Goal: Check status: Check status

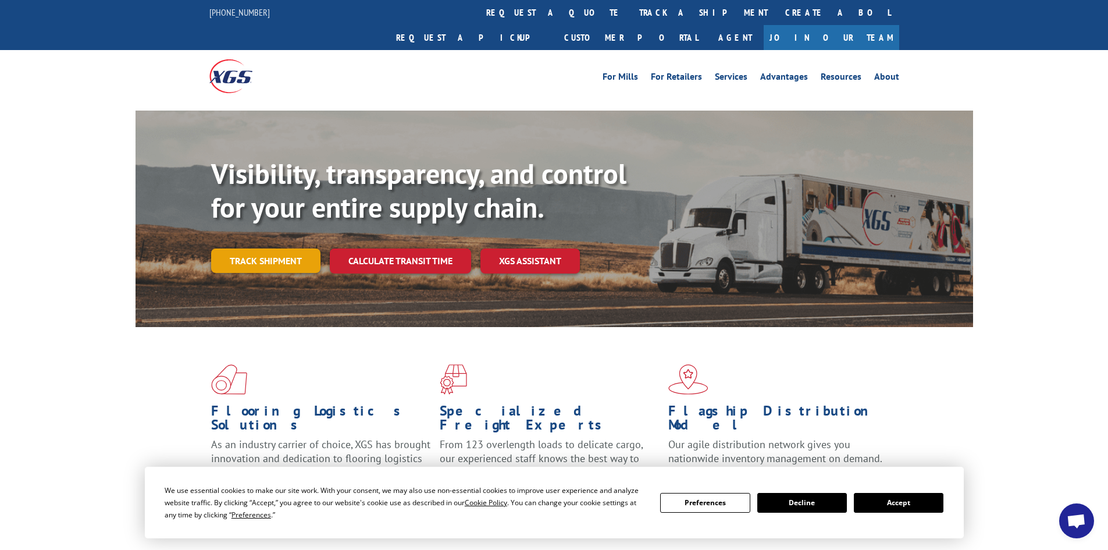
click at [266, 248] on link "Track shipment" at bounding box center [265, 260] width 109 height 24
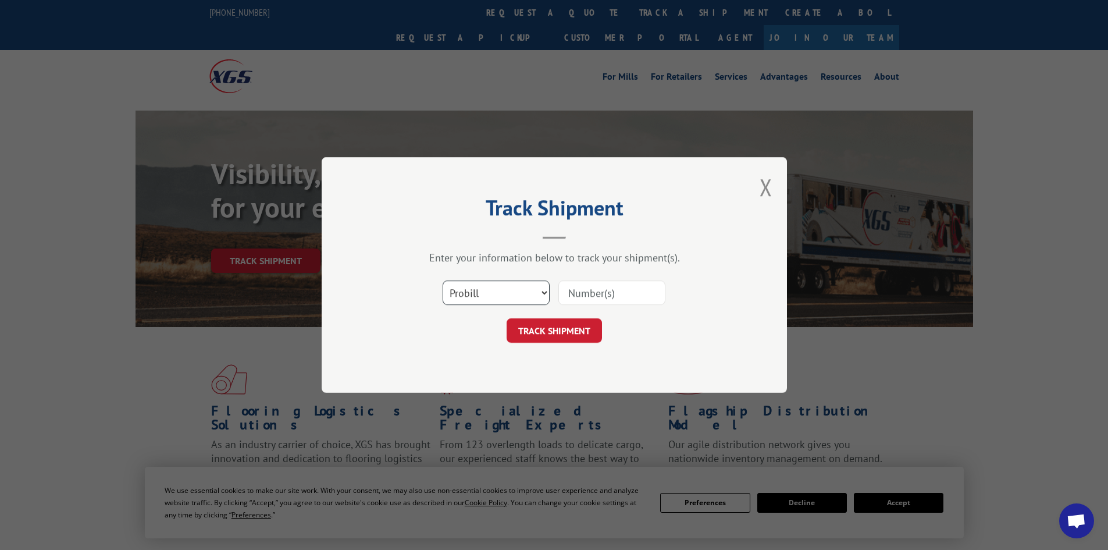
click at [518, 293] on select "Select category... Probill BOL PO" at bounding box center [496, 292] width 107 height 24
select select "bol"
click at [443, 280] on select "Select category... Probill BOL PO" at bounding box center [496, 292] width 107 height 24
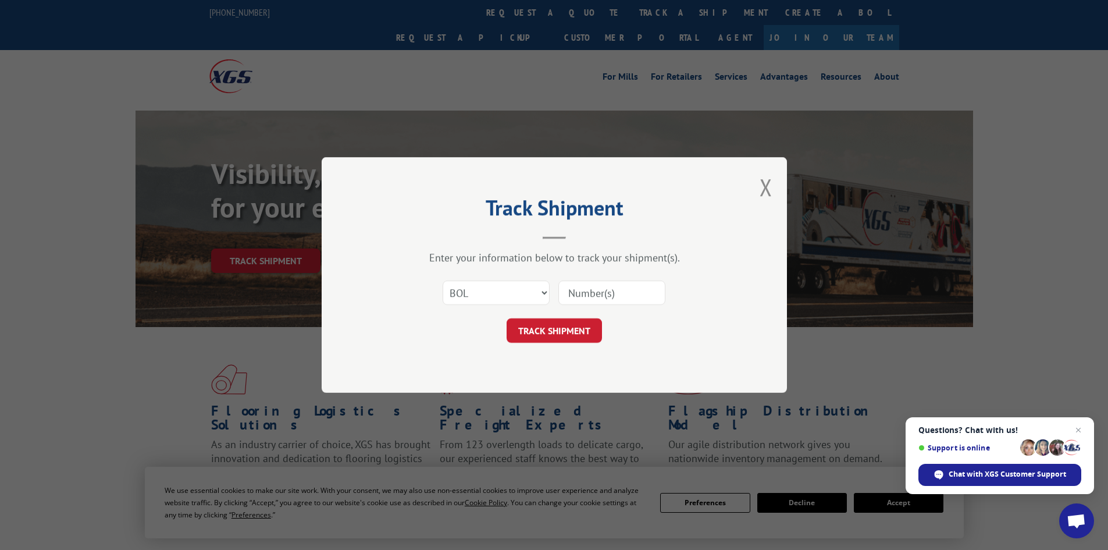
click at [608, 297] on input at bounding box center [611, 292] width 107 height 24
paste input "265560458"
type input "265560458"
click at [577, 321] on button "TRACK SHIPMENT" at bounding box center [554, 330] width 95 height 24
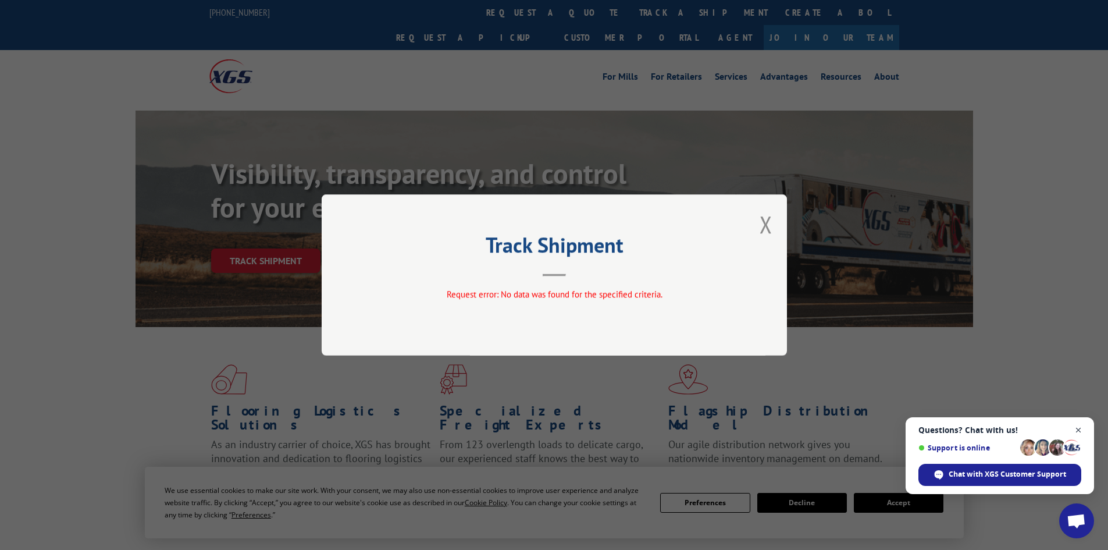
click at [1080, 430] on span "Open chat" at bounding box center [1078, 430] width 15 height 15
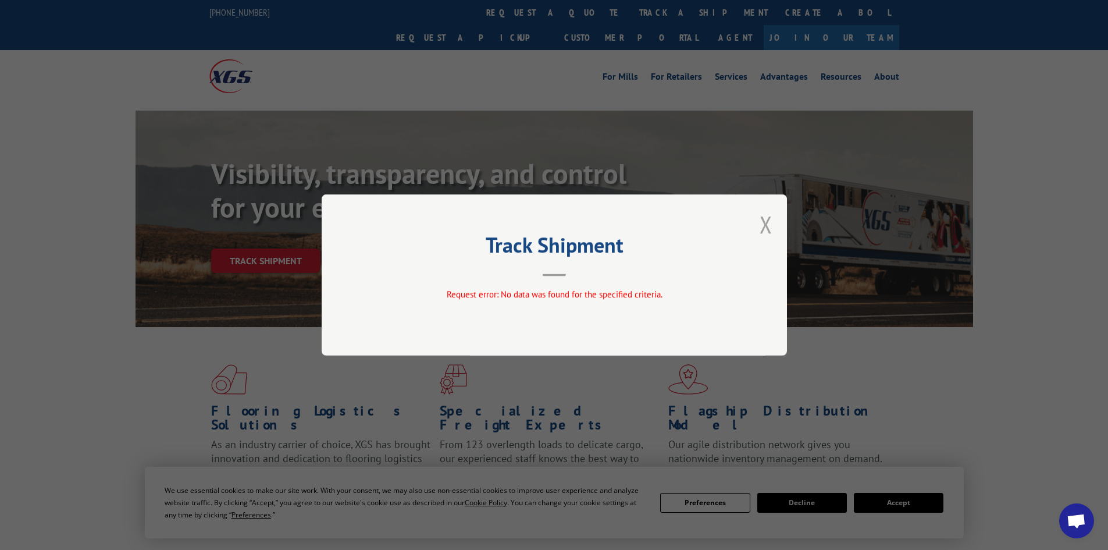
click at [760, 219] on button "Close modal" at bounding box center [766, 224] width 13 height 31
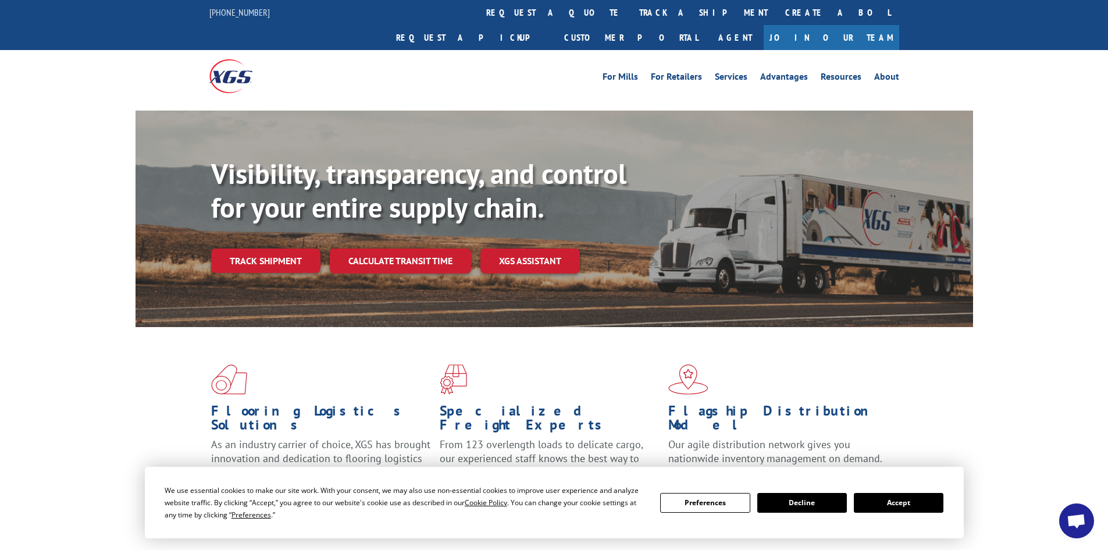
drag, startPoint x: 239, startPoint y: 233, endPoint x: 272, endPoint y: 234, distance: 32.6
click at [239, 248] on link "Track shipment" at bounding box center [265, 260] width 109 height 24
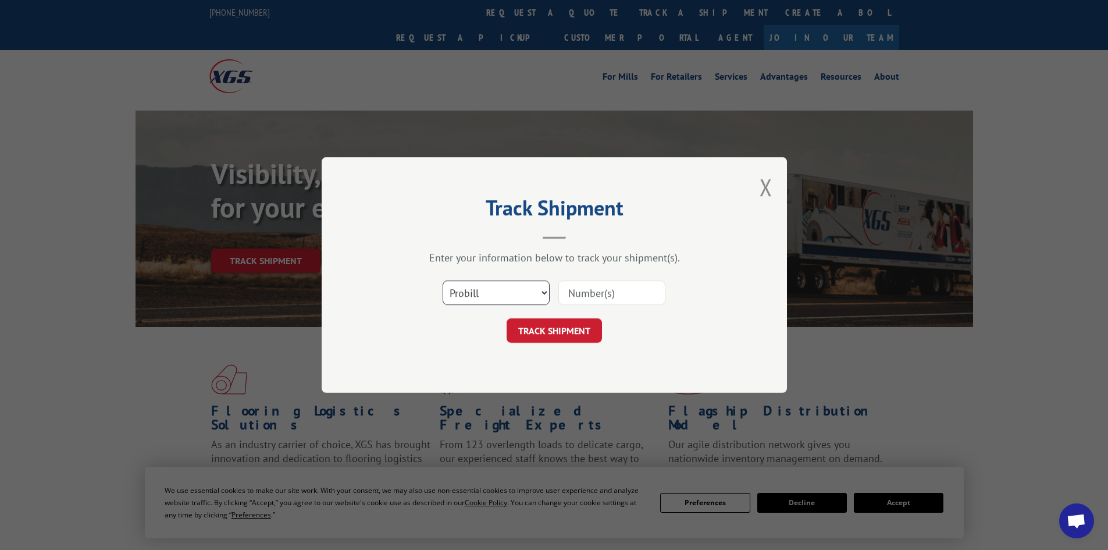
click at [497, 284] on select "Select category... Probill BOL PO" at bounding box center [496, 292] width 107 height 24
select select "po"
click at [443, 280] on select "Select category... Probill BOL PO" at bounding box center [496, 292] width 107 height 24
click at [590, 277] on div "Select category... Probill BOL PO" at bounding box center [554, 292] width 349 height 38
click at [596, 286] on input at bounding box center [611, 292] width 107 height 24
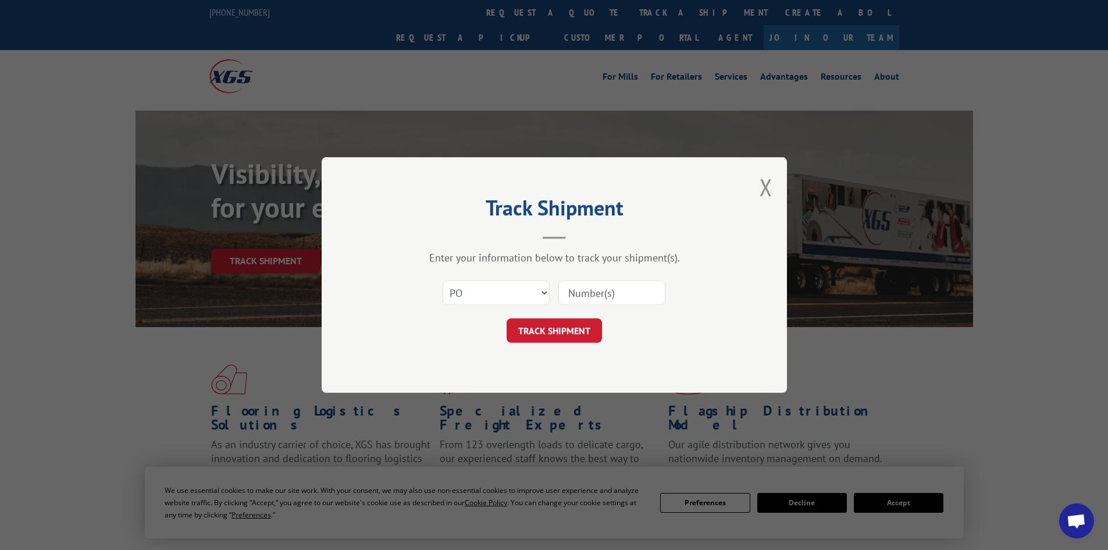
paste input "[URL][DOMAIN_NAME]"
click at [611, 291] on input "[URL][DOMAIN_NAME]" at bounding box center [611, 292] width 107 height 24
type input "57543661"
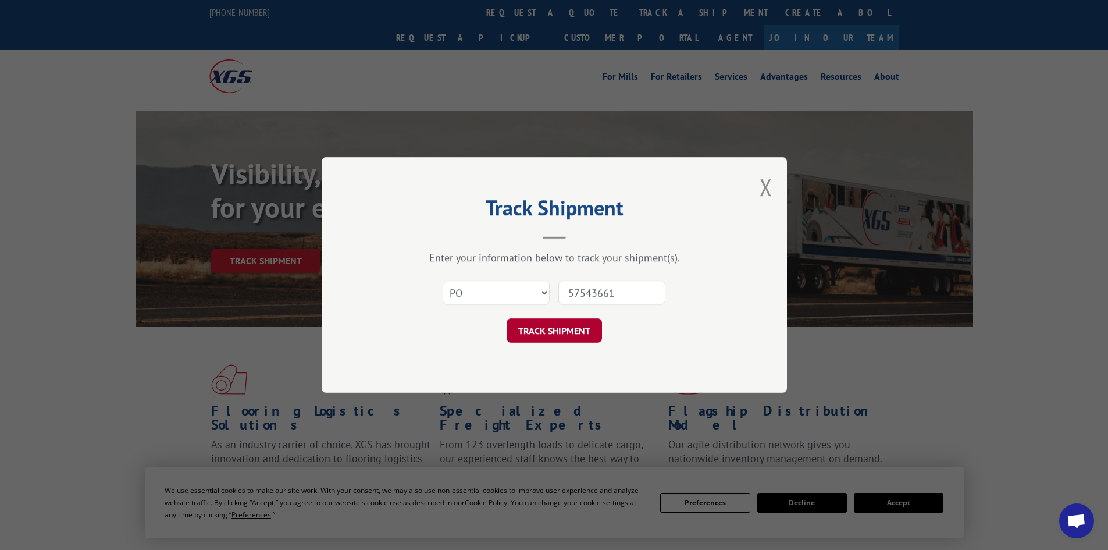
click at [549, 324] on button "TRACK SHIPMENT" at bounding box center [554, 330] width 95 height 24
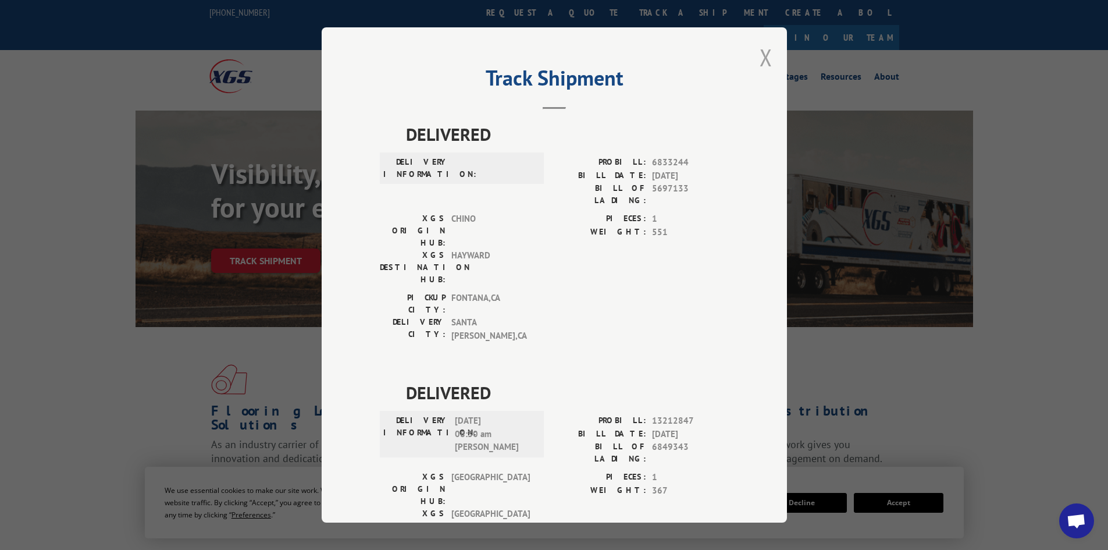
click at [765, 56] on button "Close modal" at bounding box center [766, 57] width 13 height 31
